Goal: Navigation & Orientation: Find specific page/section

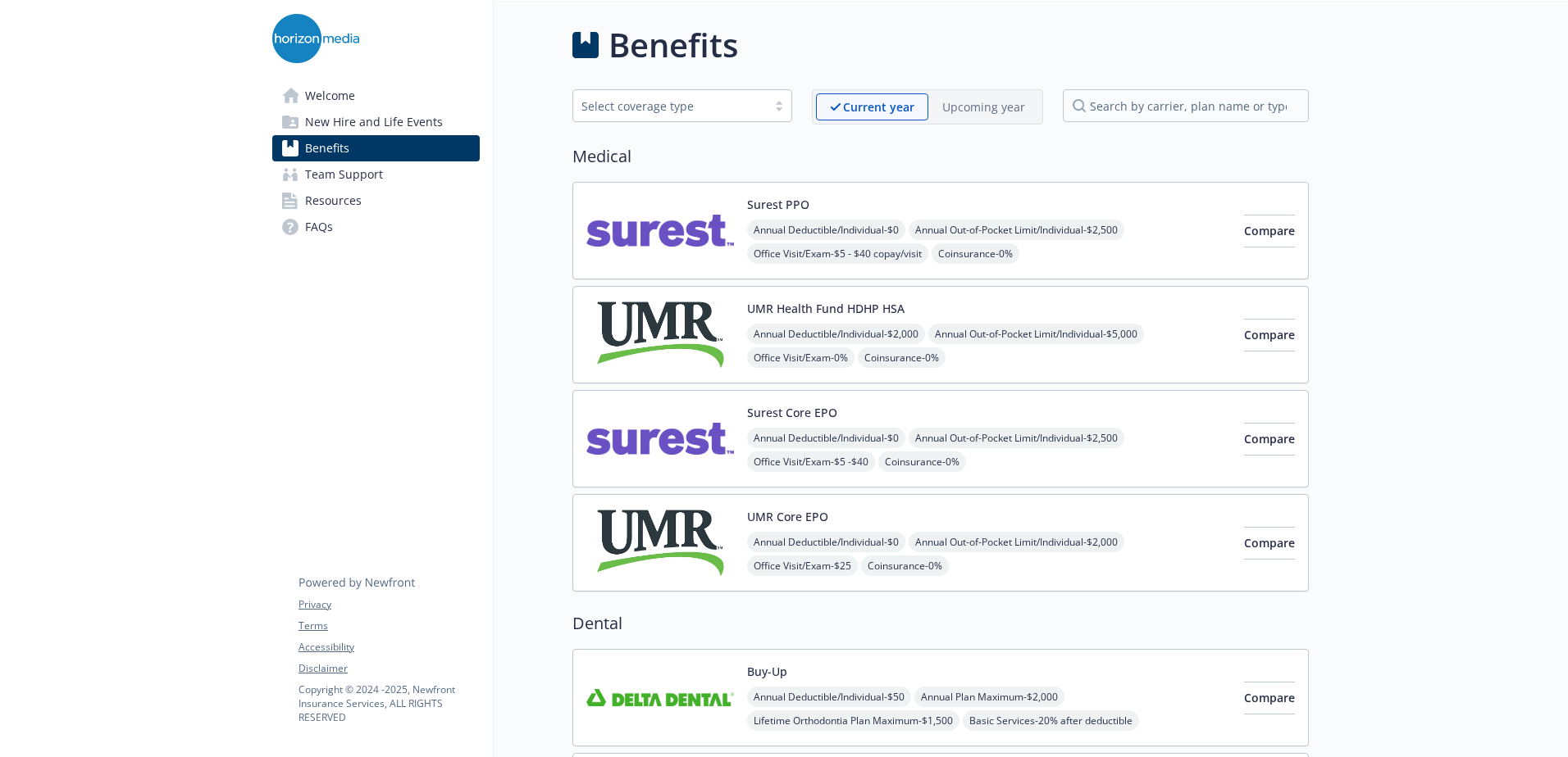
scroll to position [901, 0]
